Goal: Find specific page/section: Find specific page/section

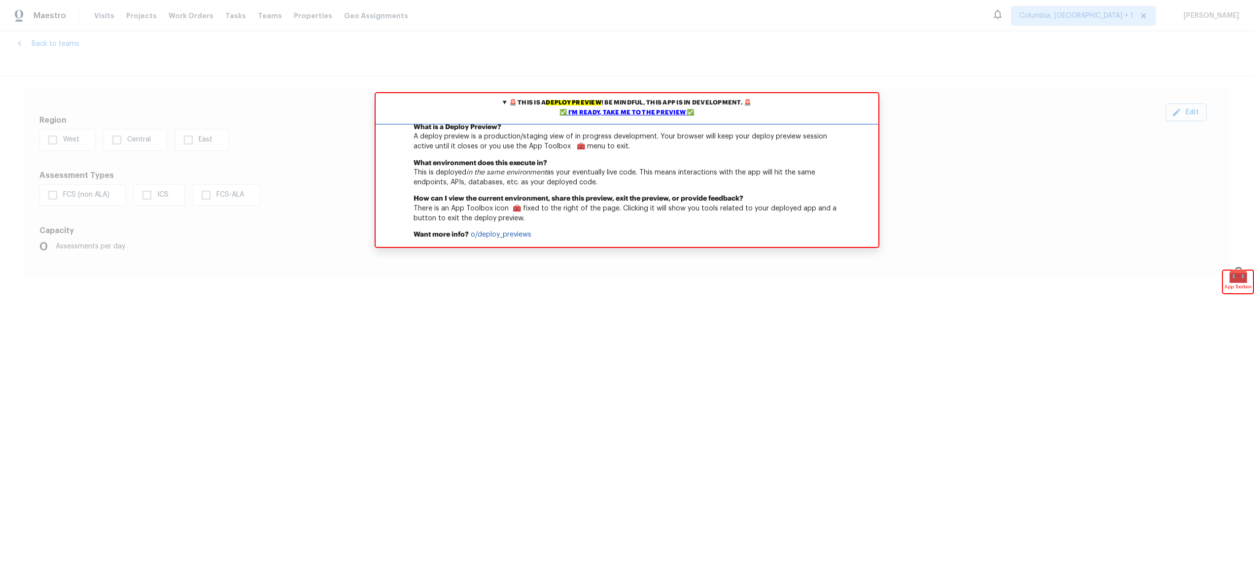
click at [613, 112] on div "✅ I'm ready, take me to the preview ✅" at bounding box center [627, 113] width 498 height 10
click at [603, 111] on div "✅ I'm ready, take me to the preview ✅" at bounding box center [627, 113] width 498 height 10
